Goal: Browse casually: Explore the website without a specific task or goal

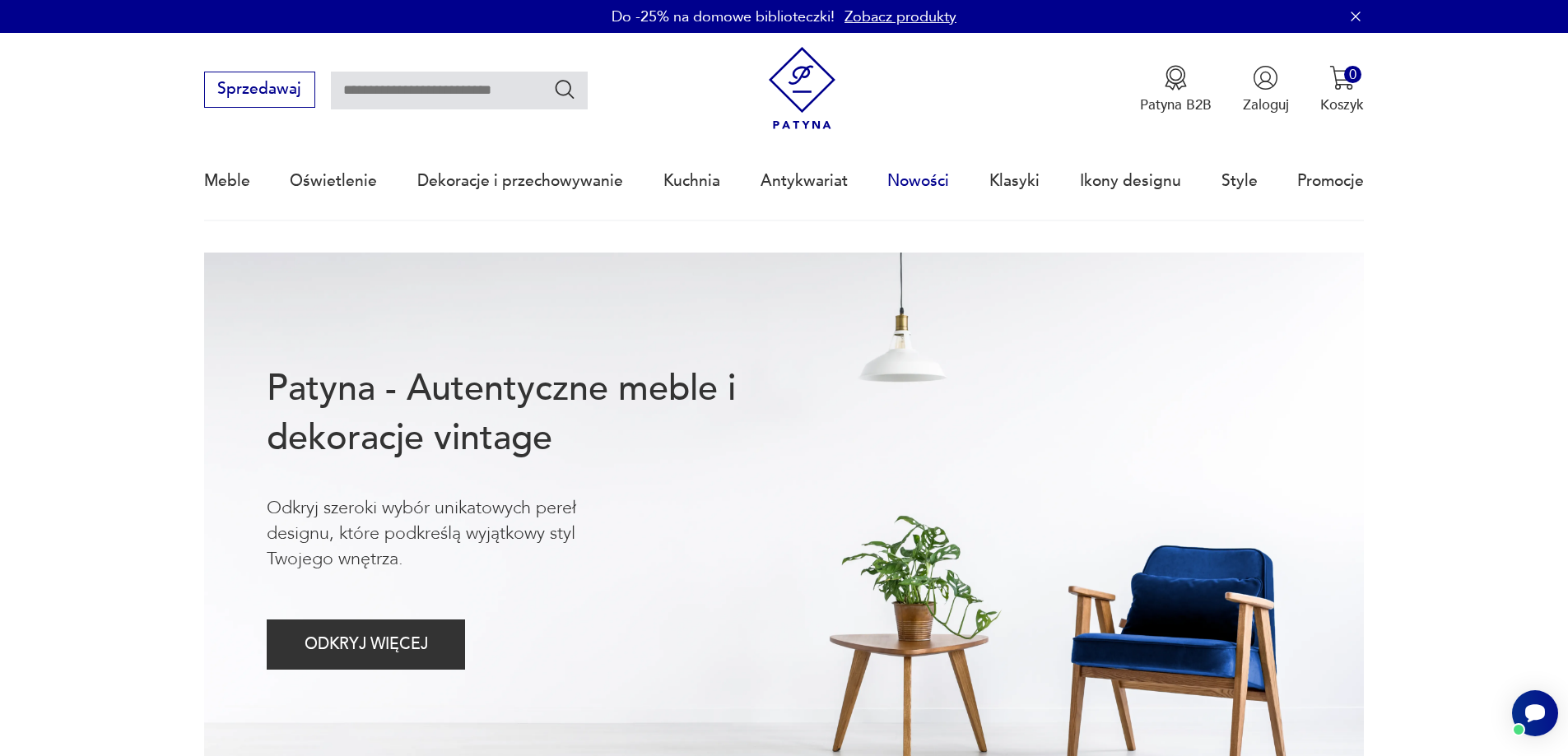
click at [944, 188] on link "Nowości" at bounding box center [918, 181] width 61 height 76
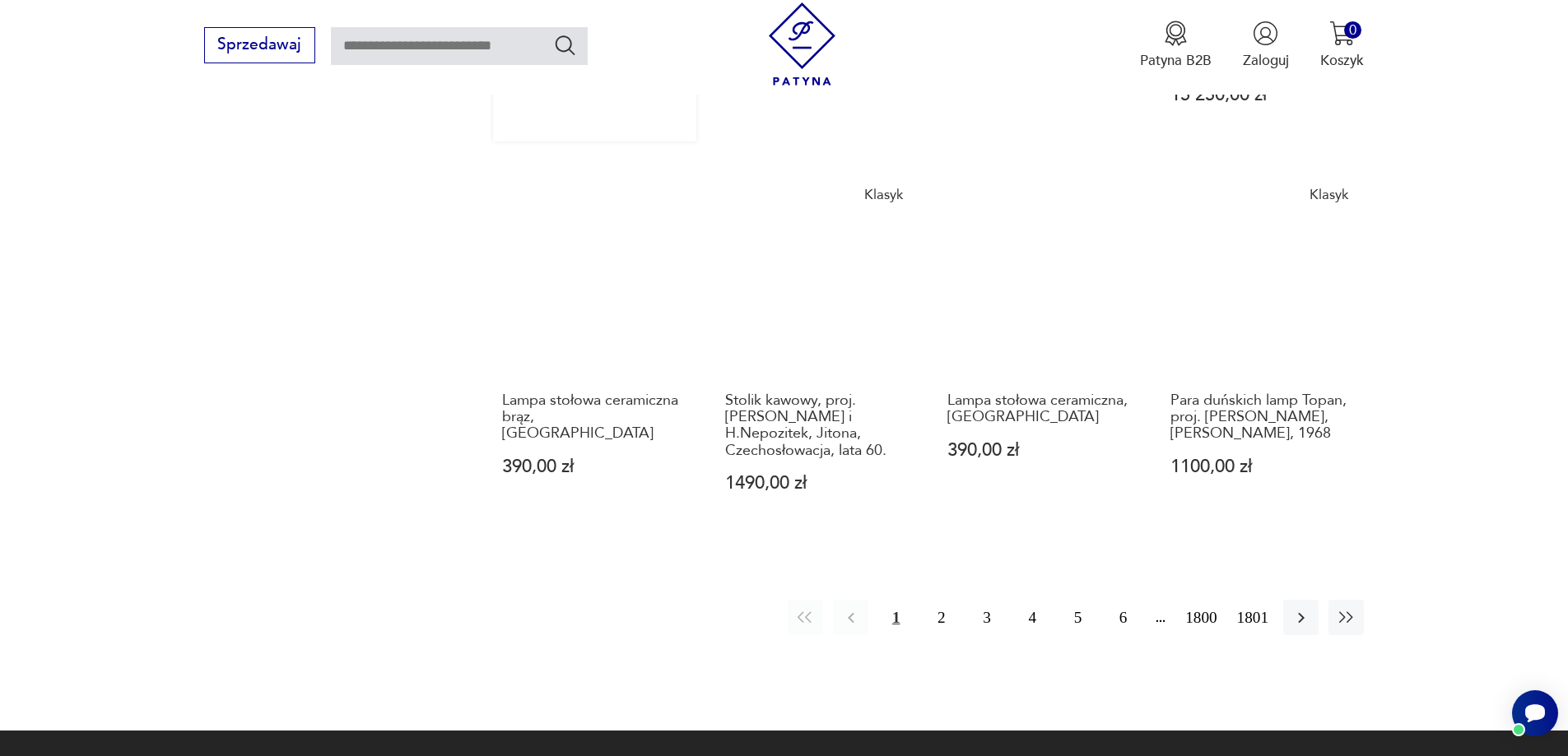
scroll to position [1594, 0]
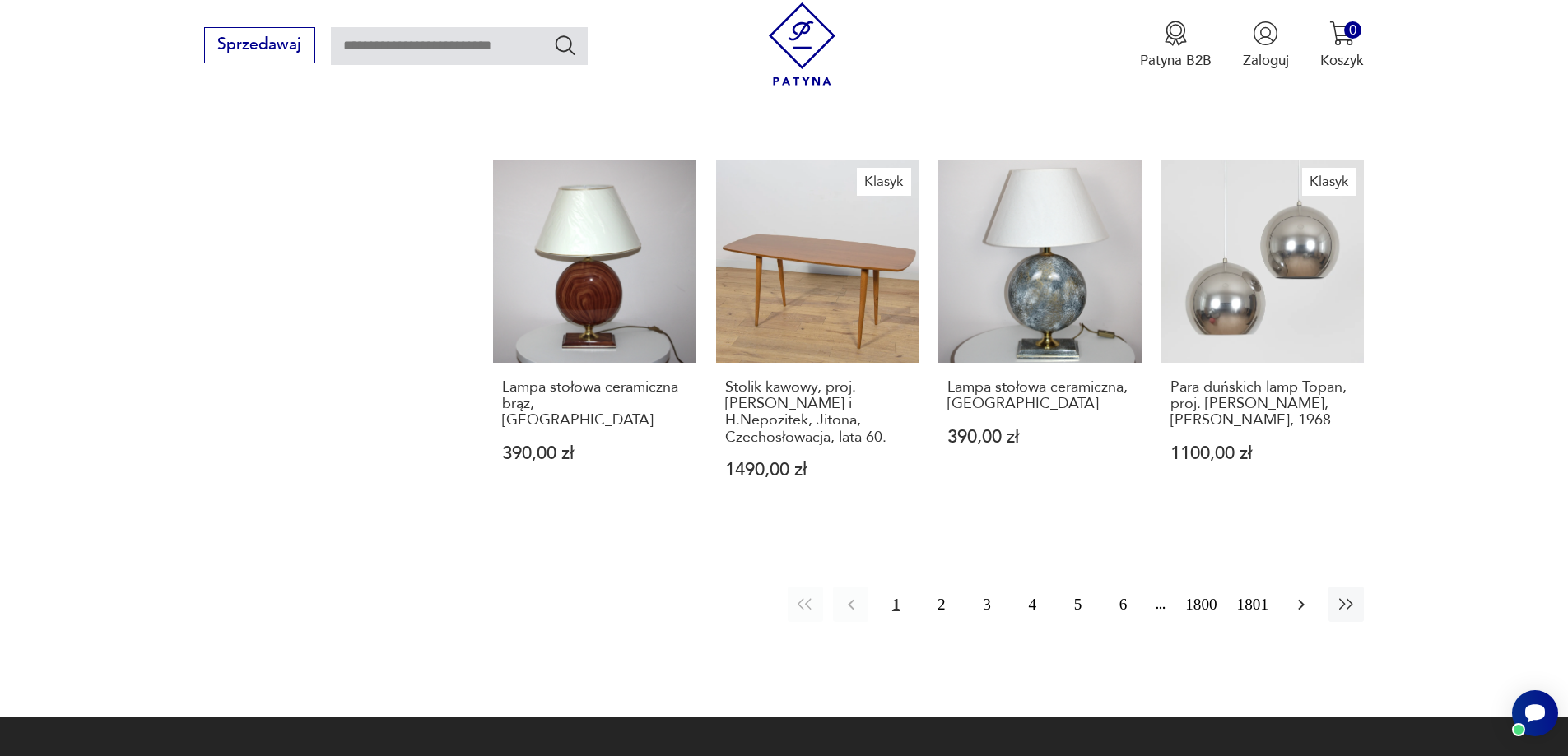
click at [1316, 587] on button "button" at bounding box center [1300, 605] width 36 height 36
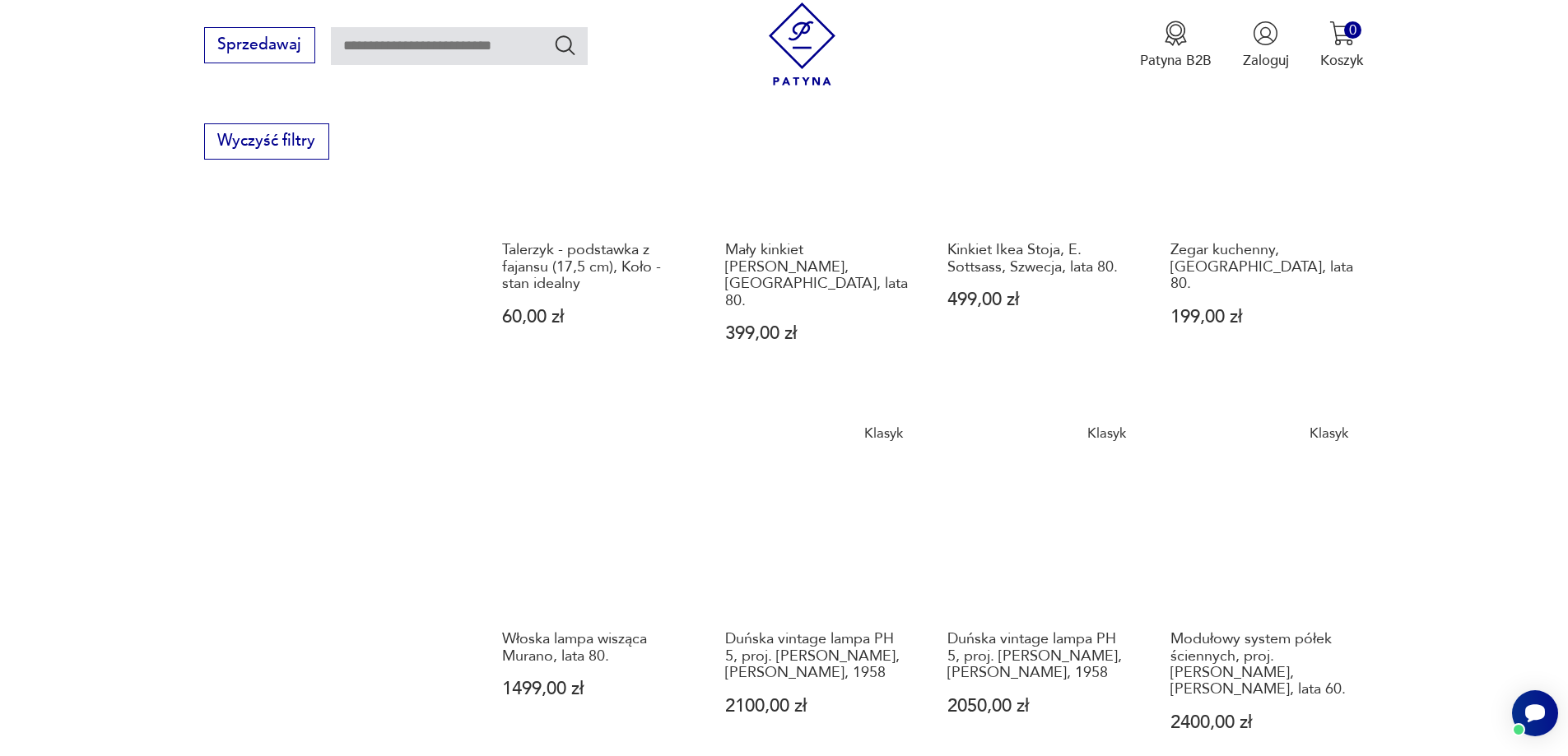
scroll to position [1761, 0]
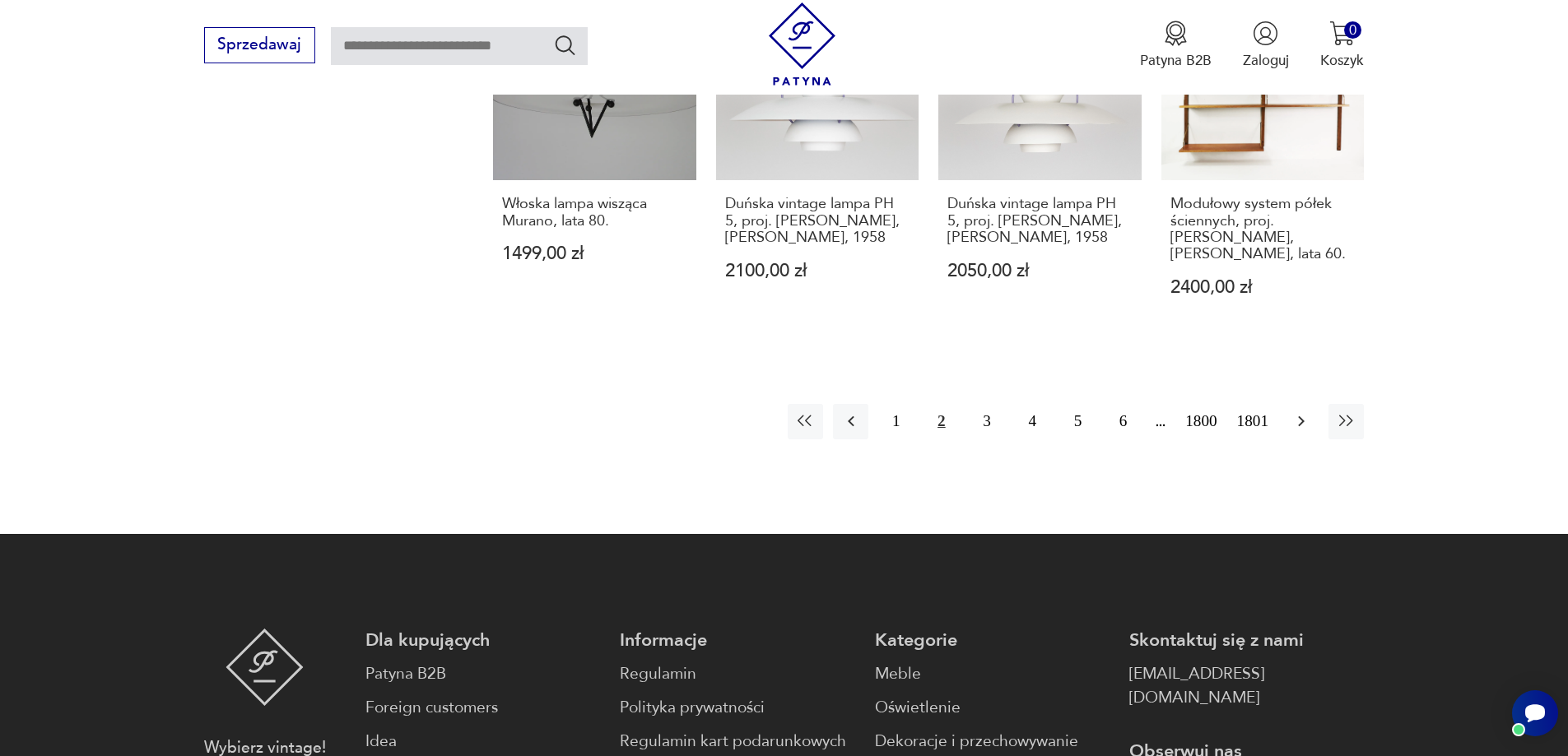
click at [1313, 404] on button "button" at bounding box center [1300, 422] width 36 height 36
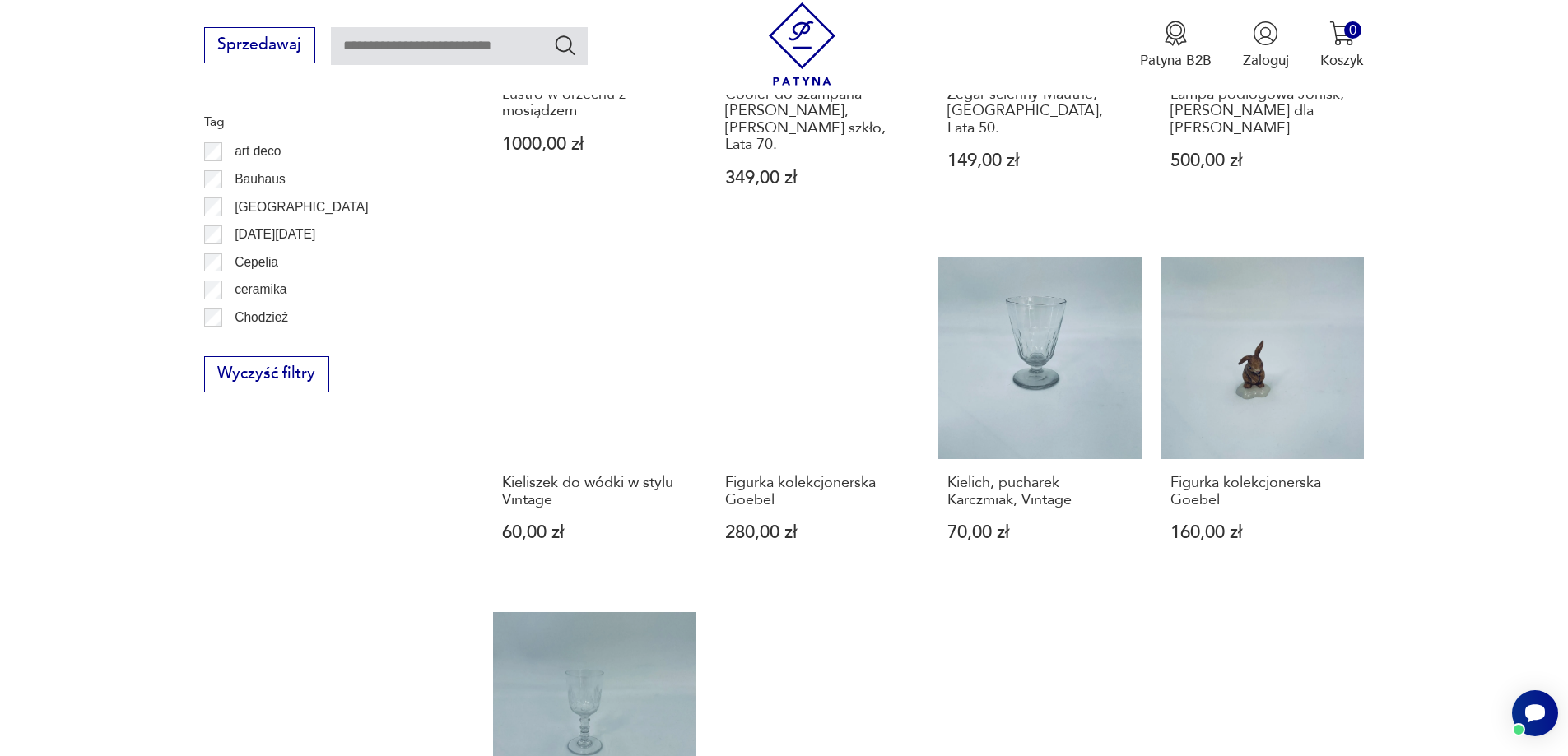
scroll to position [1349, 0]
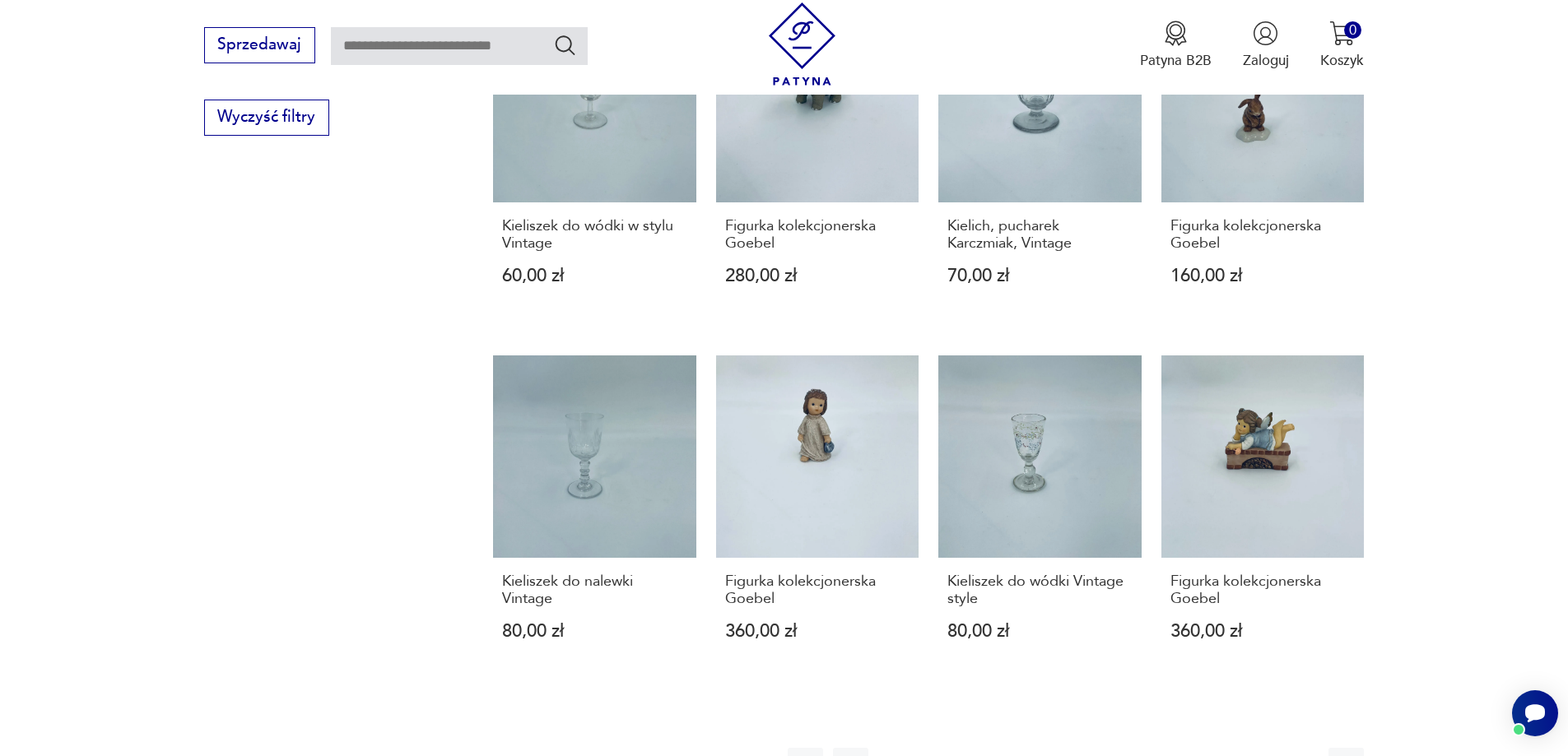
click at [1296, 755] on icon "button" at bounding box center [1300, 765] width 20 height 20
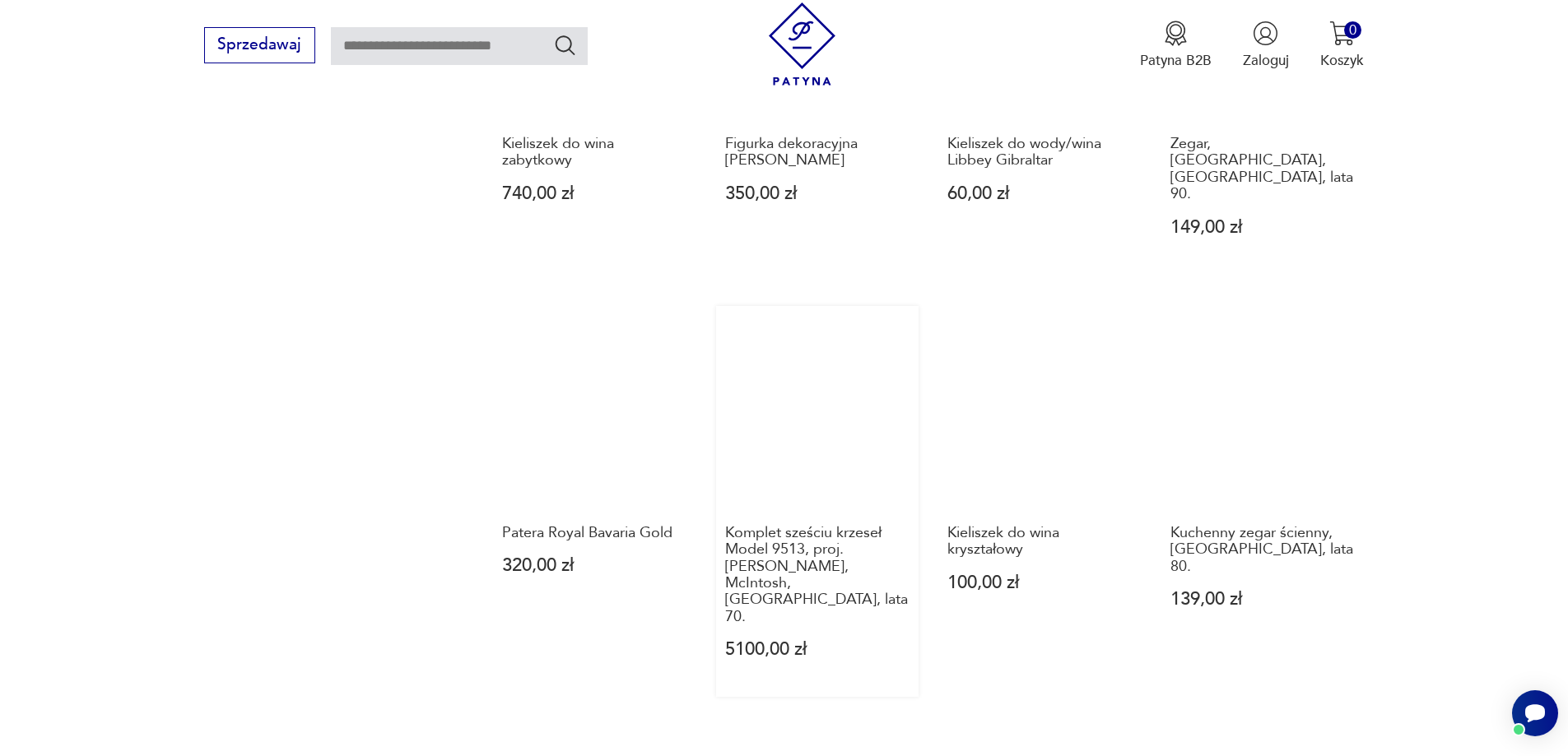
scroll to position [1514, 0]
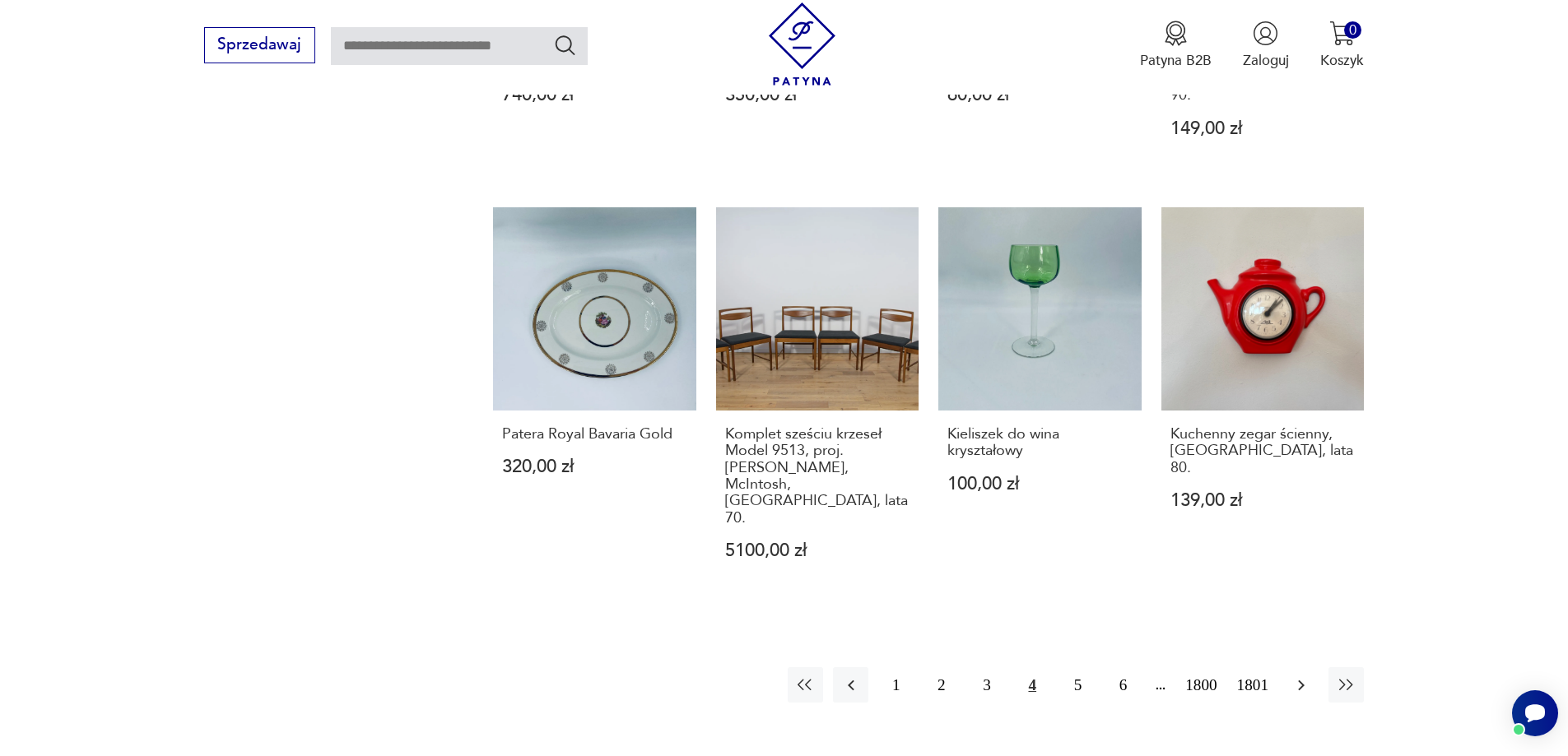
click at [1294, 676] on icon "button" at bounding box center [1300, 685] width 20 height 20
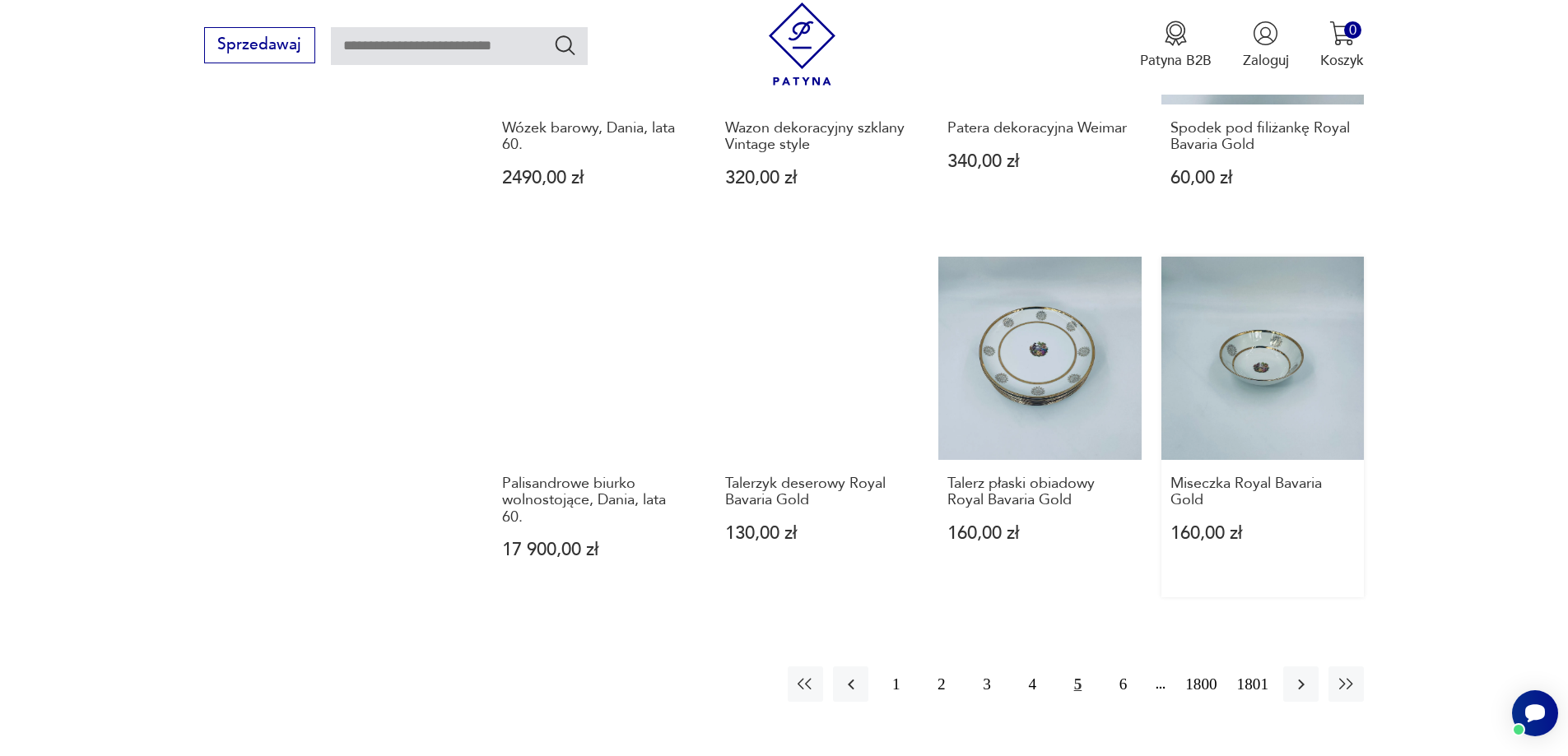
scroll to position [1431, 0]
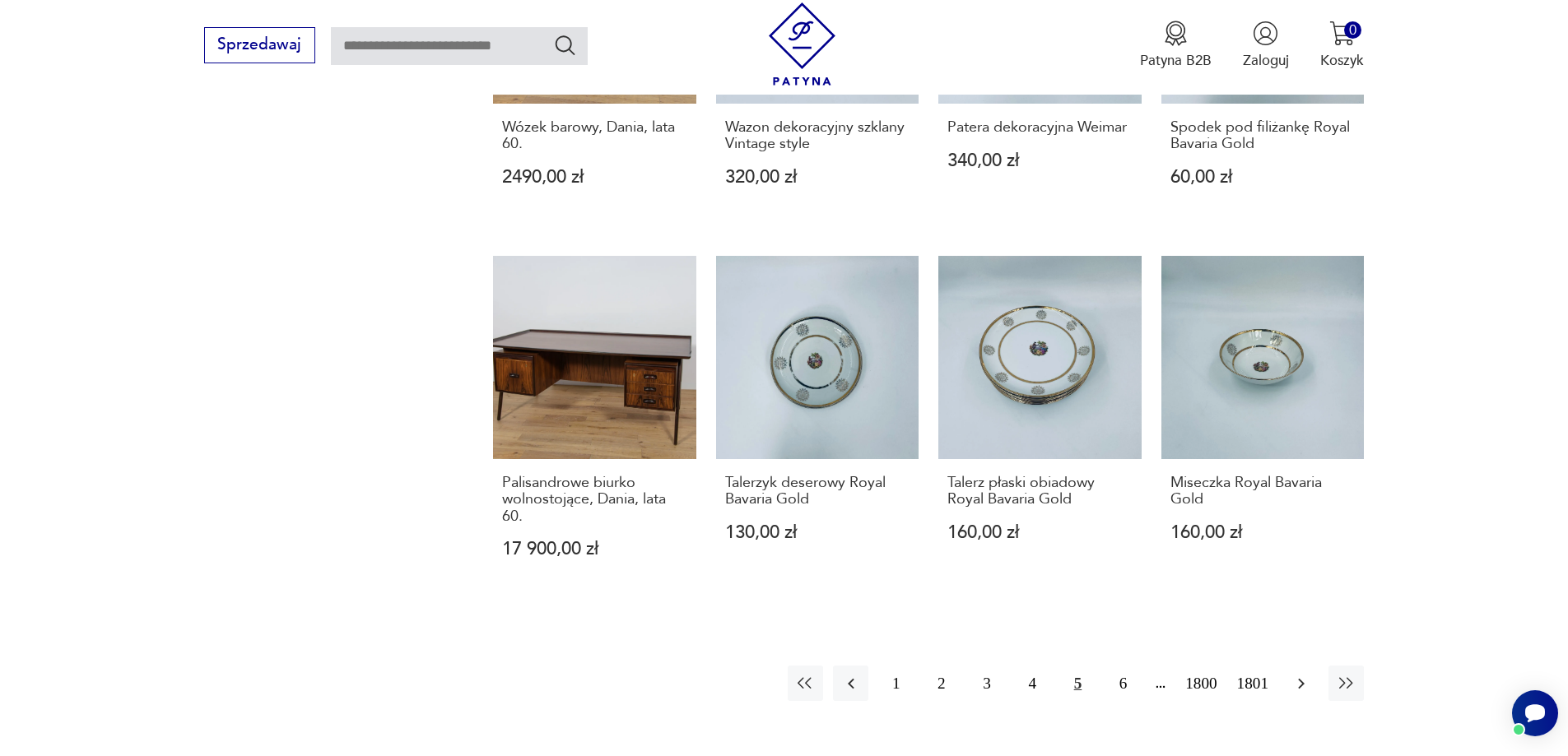
click at [1306, 671] on button "button" at bounding box center [1300, 684] width 36 height 36
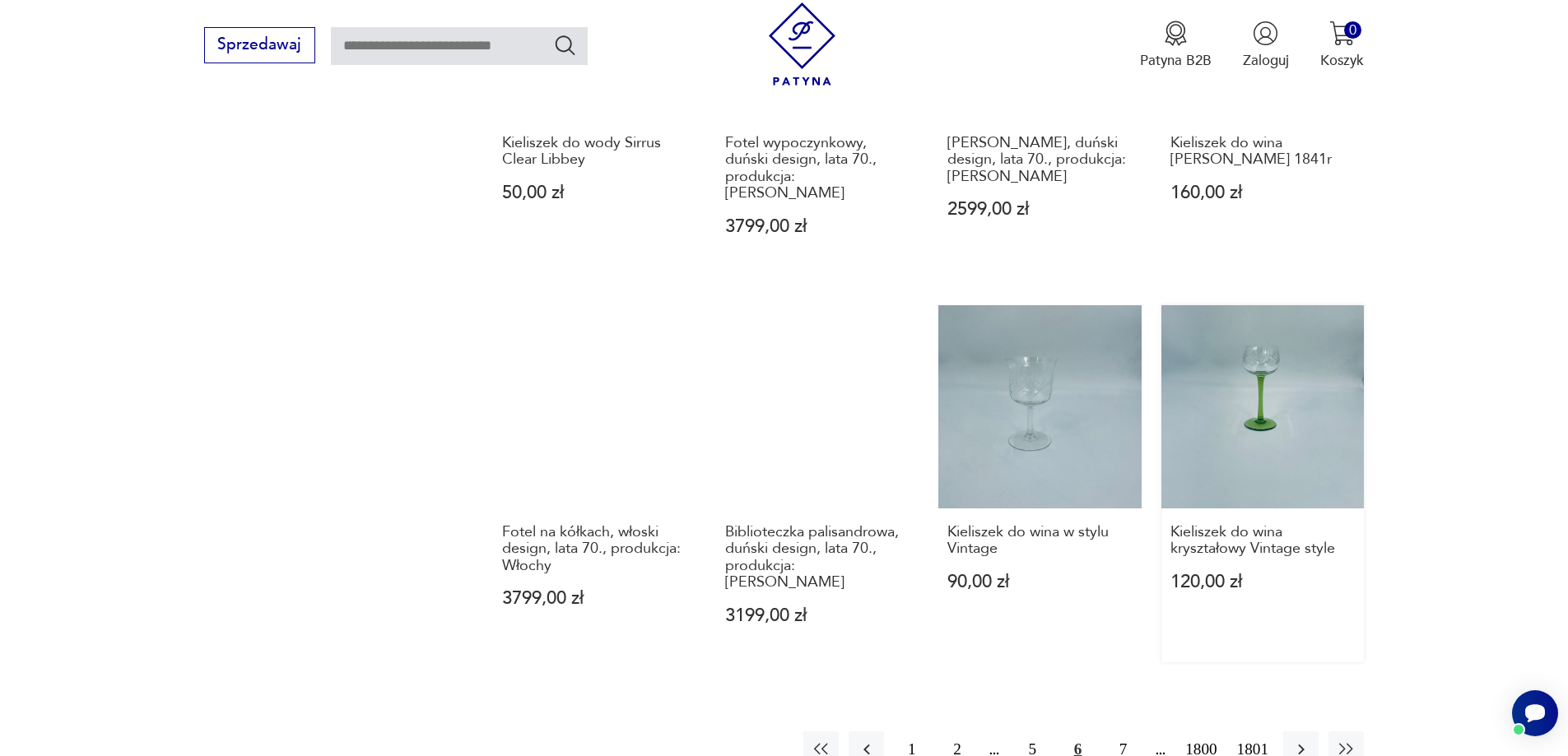
scroll to position [1678, 0]
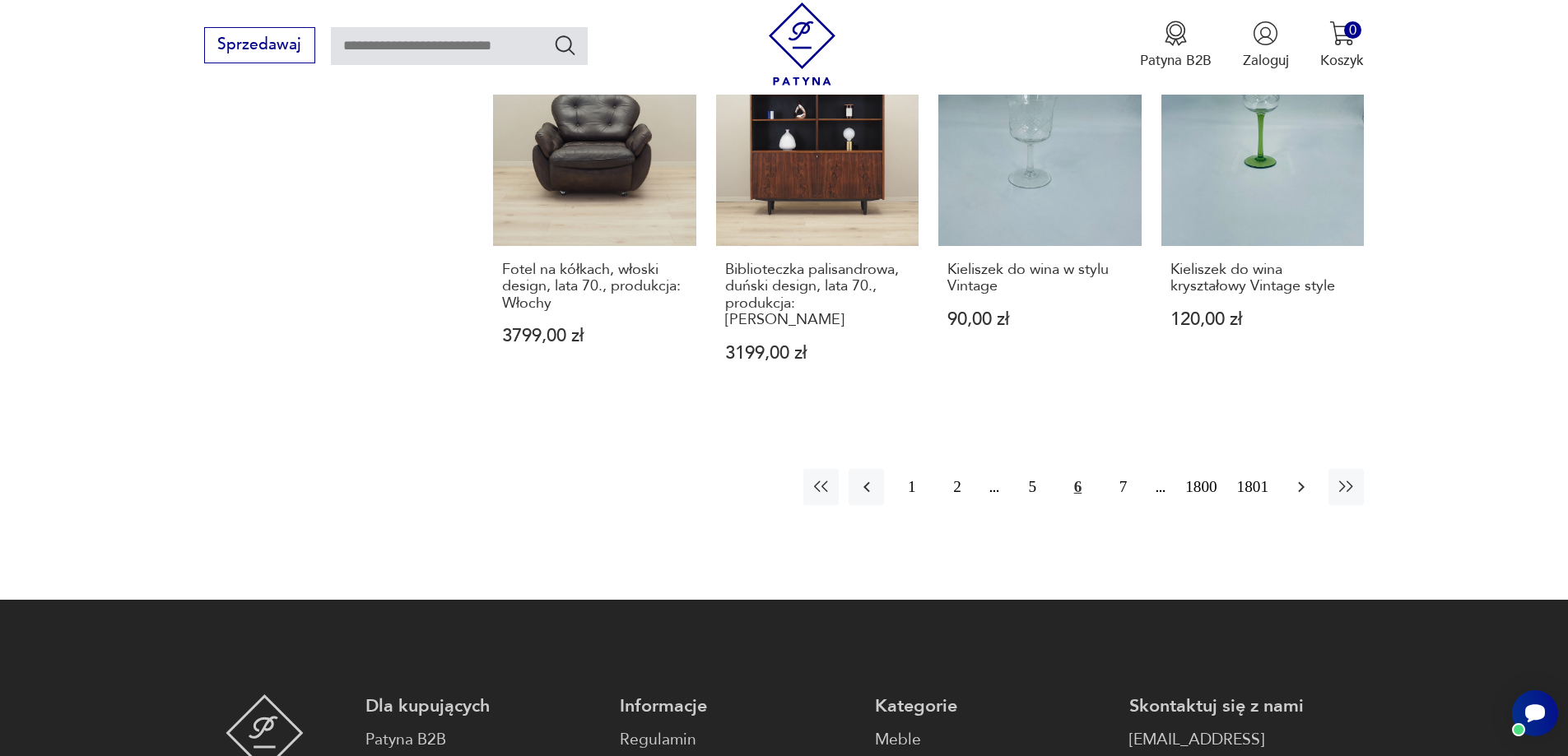
click at [1295, 469] on button "button" at bounding box center [1300, 487] width 36 height 36
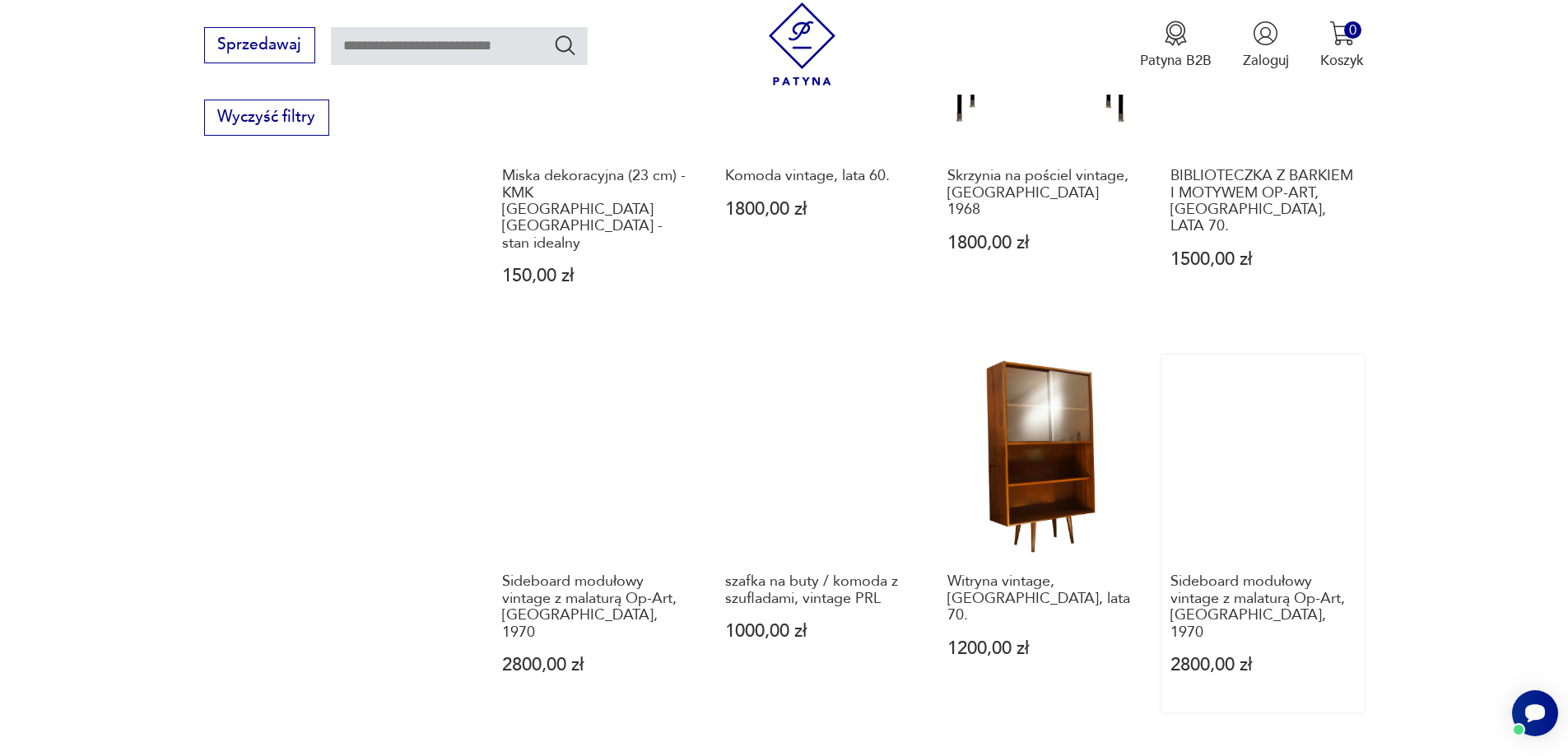
scroll to position [1761, 0]
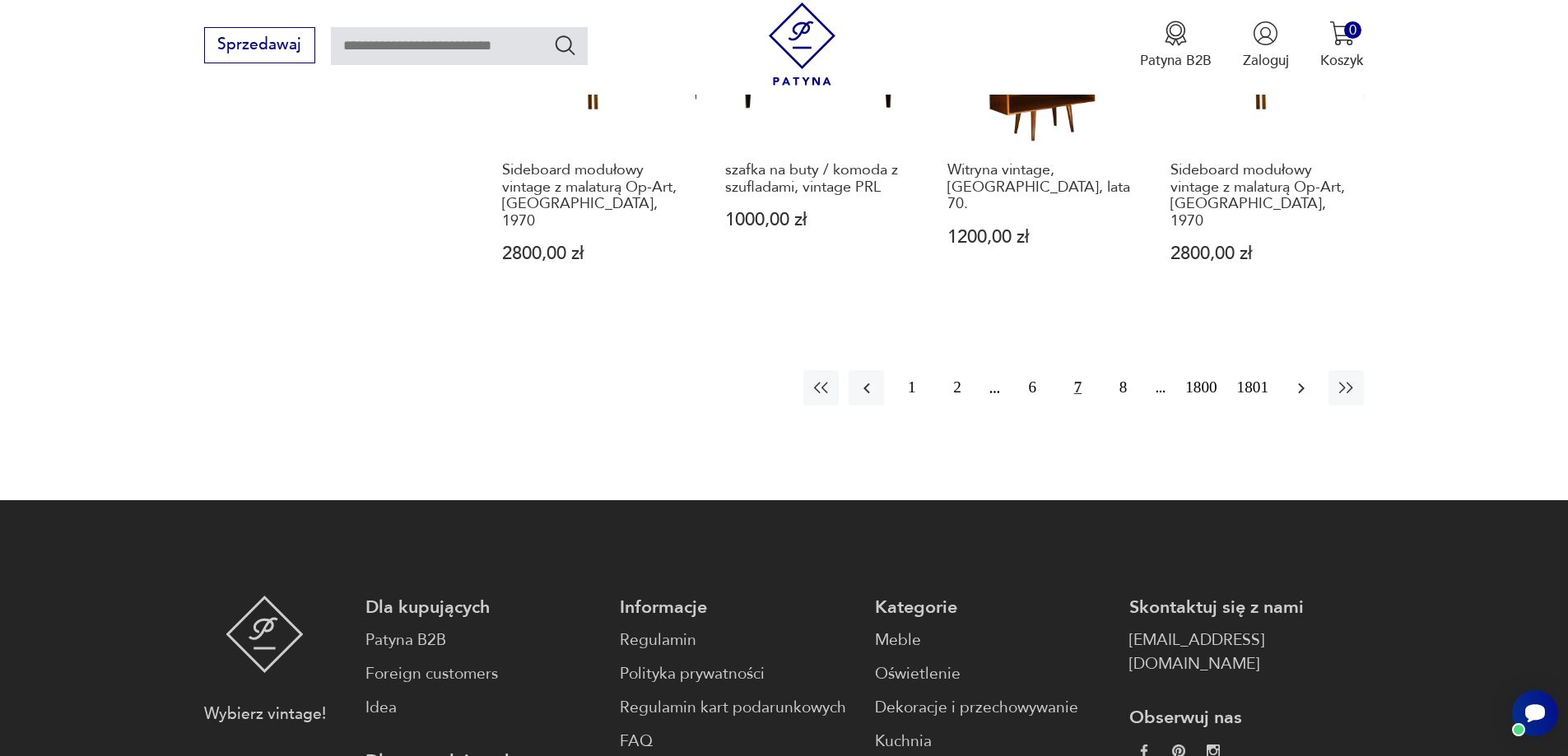
click at [1294, 378] on icon "button" at bounding box center [1300, 388] width 20 height 20
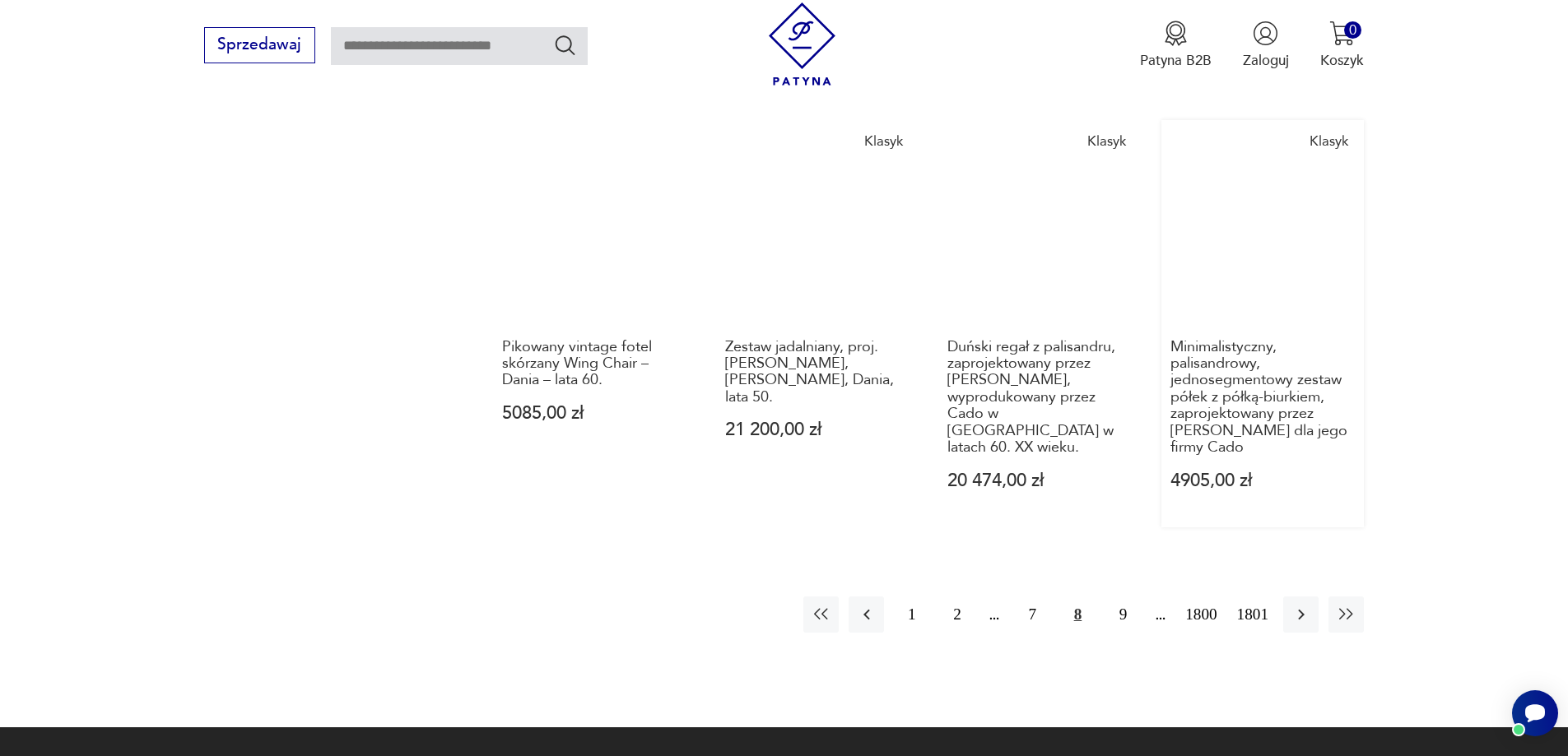
scroll to position [1678, 0]
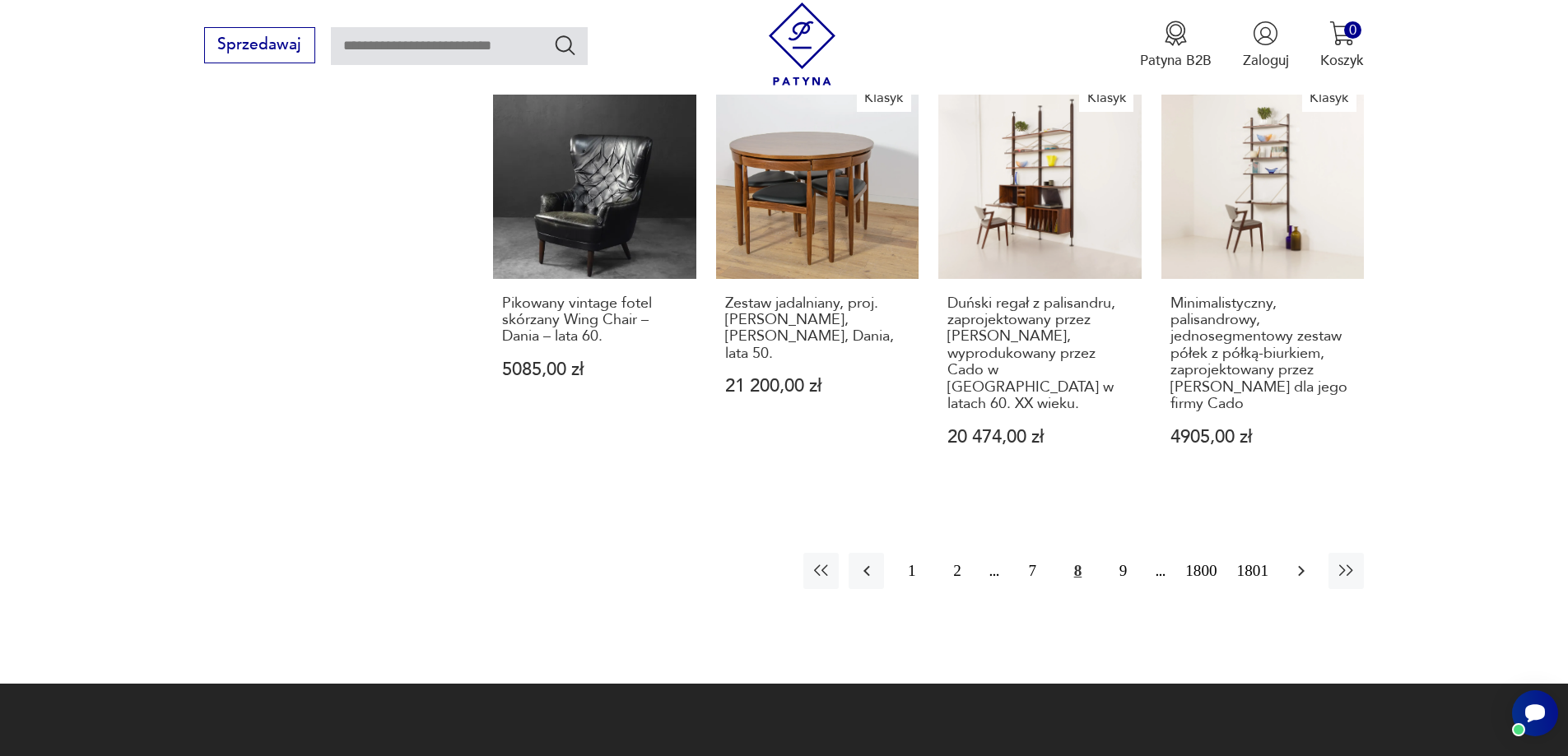
click at [1309, 562] on icon "button" at bounding box center [1300, 571] width 20 height 20
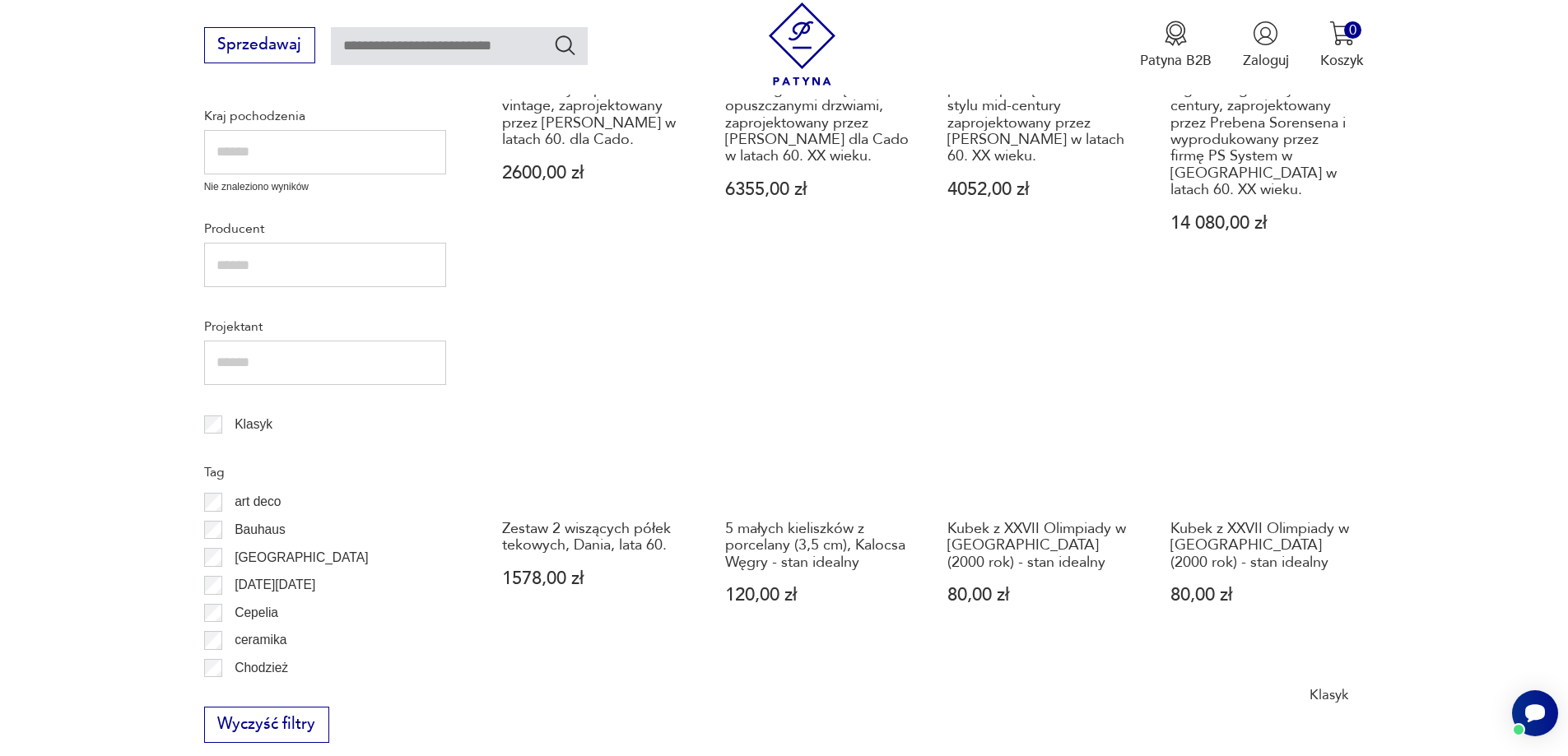
scroll to position [773, 0]
